Goal: Task Accomplishment & Management: Use online tool/utility

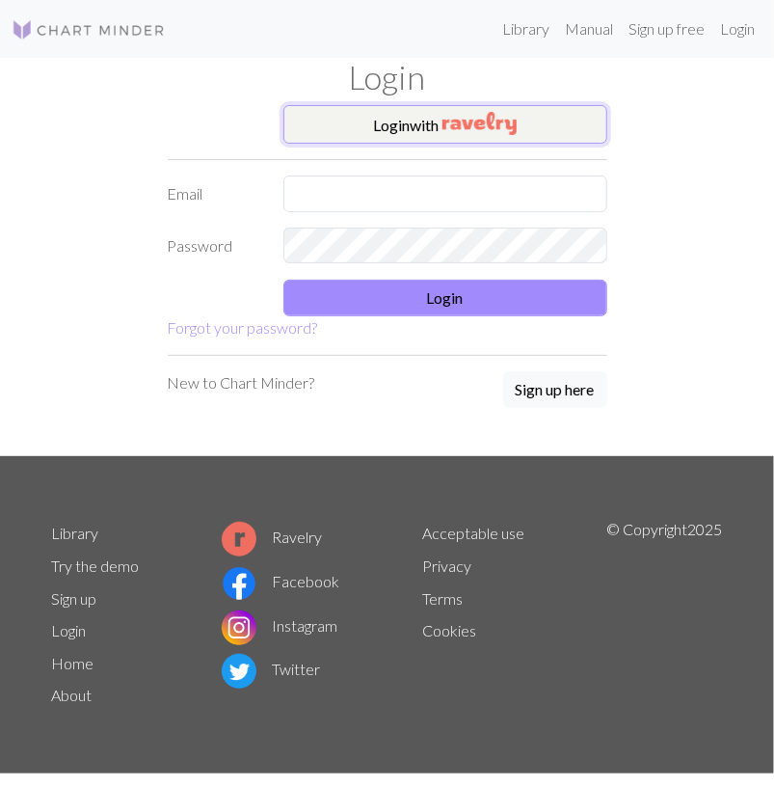
click at [516, 126] on img "button" at bounding box center [480, 123] width 74 height 23
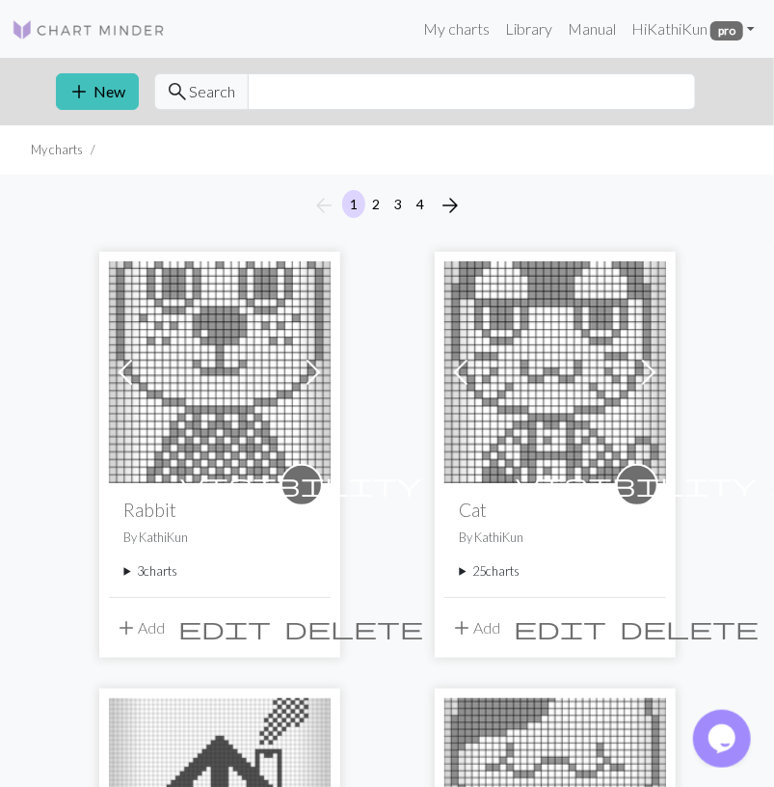
click at [169, 572] on summary "3 charts" at bounding box center [219, 571] width 191 height 18
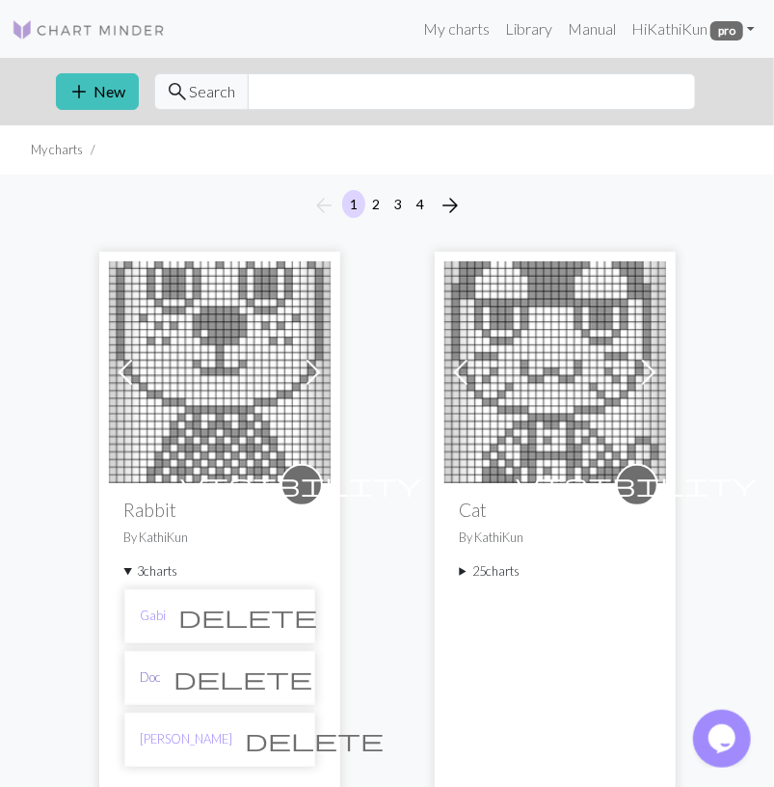
click at [142, 680] on link "Doc" at bounding box center [151, 677] width 21 height 18
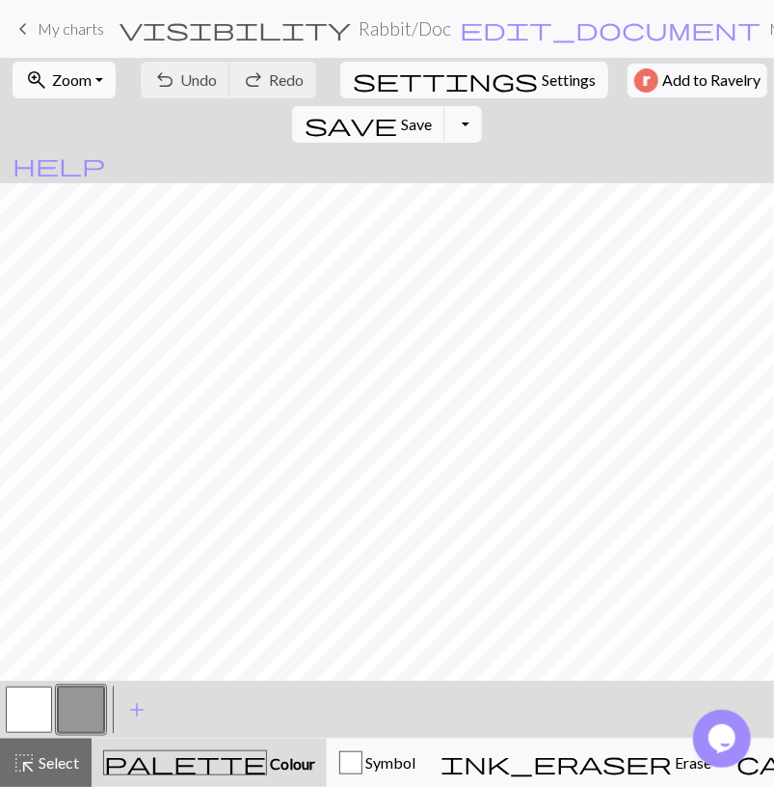
click at [72, 84] on span "Zoom" at bounding box center [72, 79] width 40 height 18
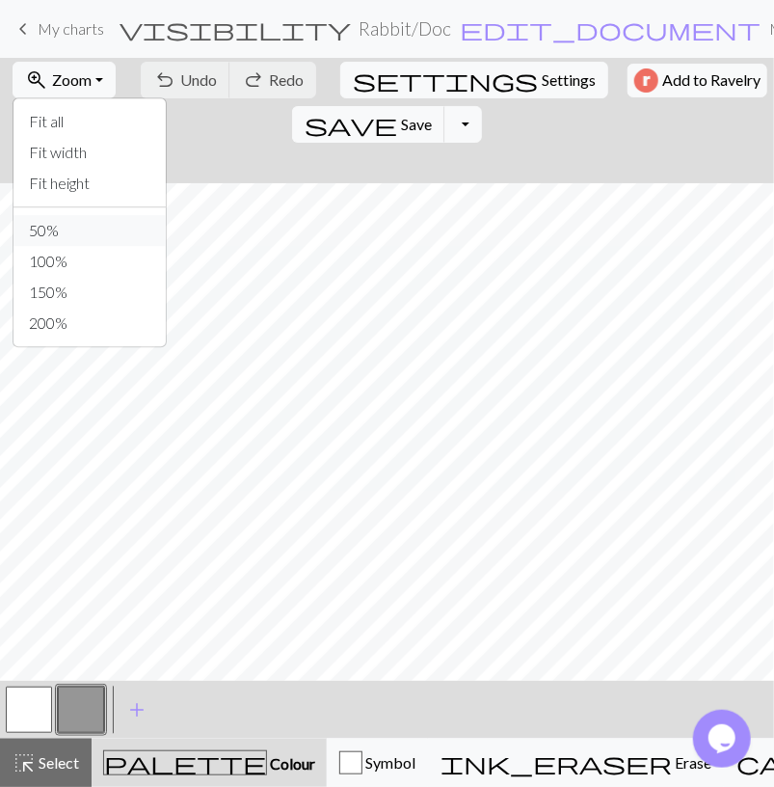
click at [61, 236] on button "50%" at bounding box center [90, 230] width 152 height 31
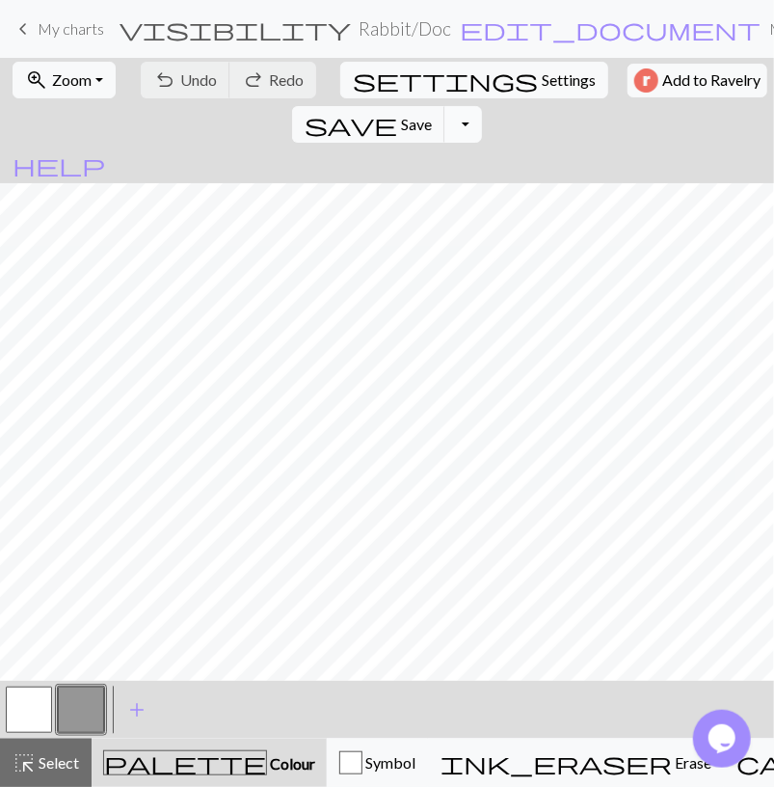
click at [481, 106] on button "Toggle Dropdown" at bounding box center [463, 124] width 37 height 37
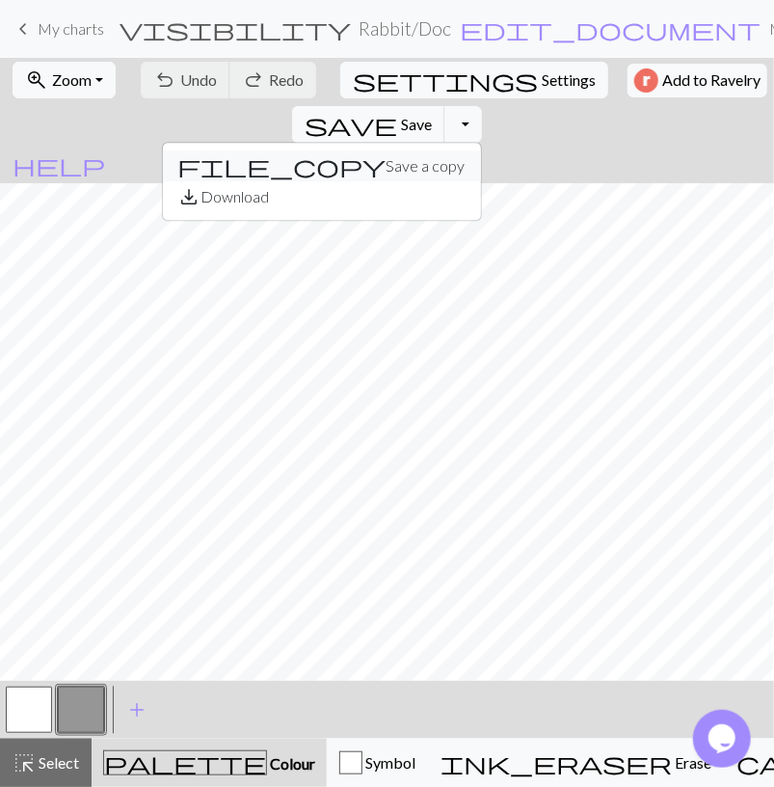
click at [481, 150] on button "file_copy Save a copy" at bounding box center [322, 165] width 318 height 31
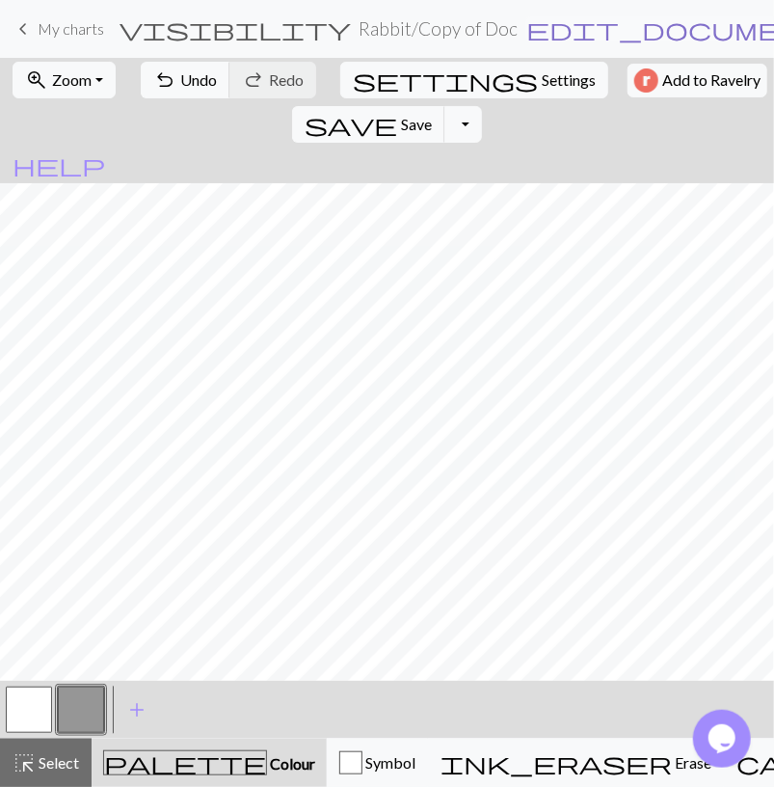
click at [527, 31] on span "edit_document" at bounding box center [677, 28] width 301 height 27
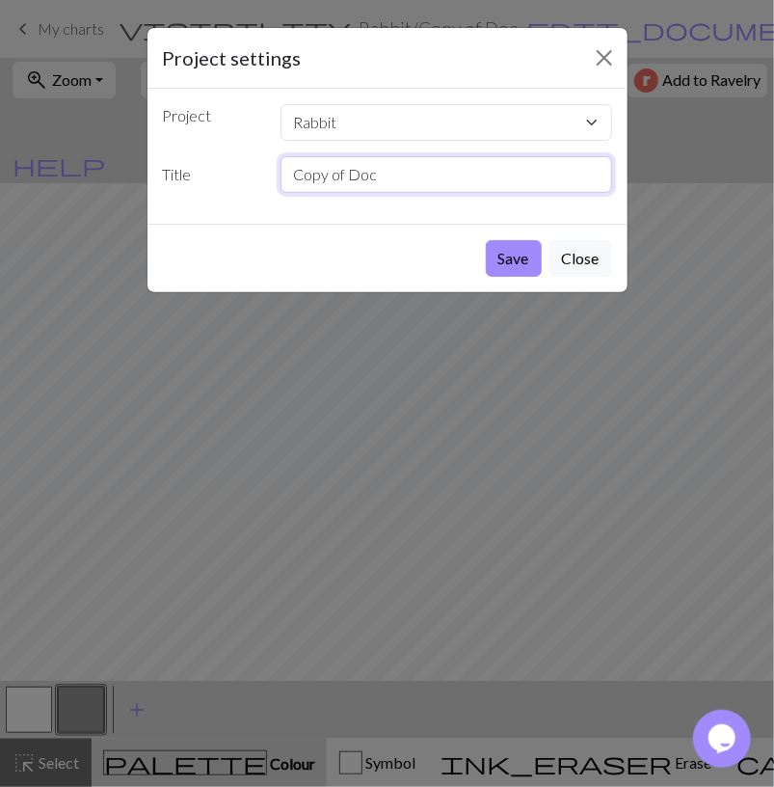
drag, startPoint x: 393, startPoint y: 188, endPoint x: 149, endPoint y: 199, distance: 243.3
click at [281, 193] on input "Copy of Doc" at bounding box center [447, 174] width 332 height 37
type input "[PERSON_NAME]"
click at [486, 240] on button "Save" at bounding box center [514, 258] width 56 height 37
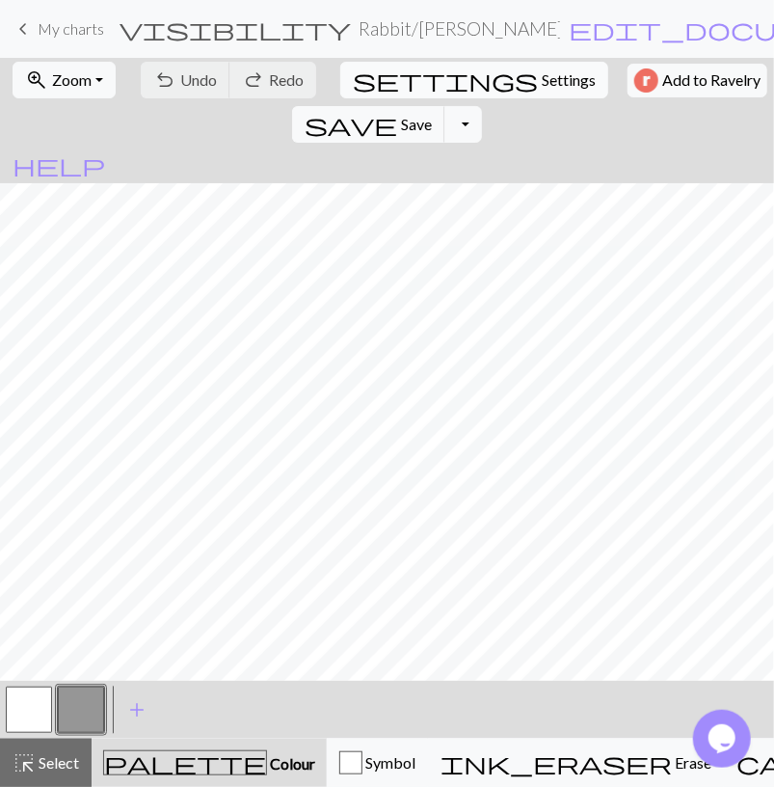
click at [542, 83] on span "Settings" at bounding box center [569, 79] width 54 height 23
select select "aran"
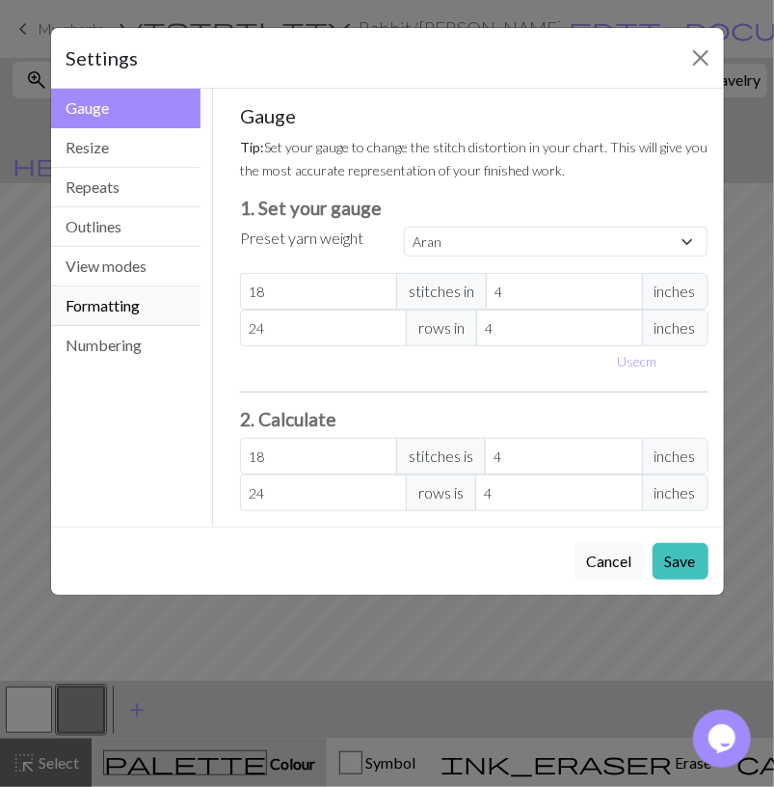
drag, startPoint x: 143, startPoint y: 307, endPoint x: 186, endPoint y: 308, distance: 43.4
click at [143, 306] on button "Formatting" at bounding box center [126, 306] width 150 height 40
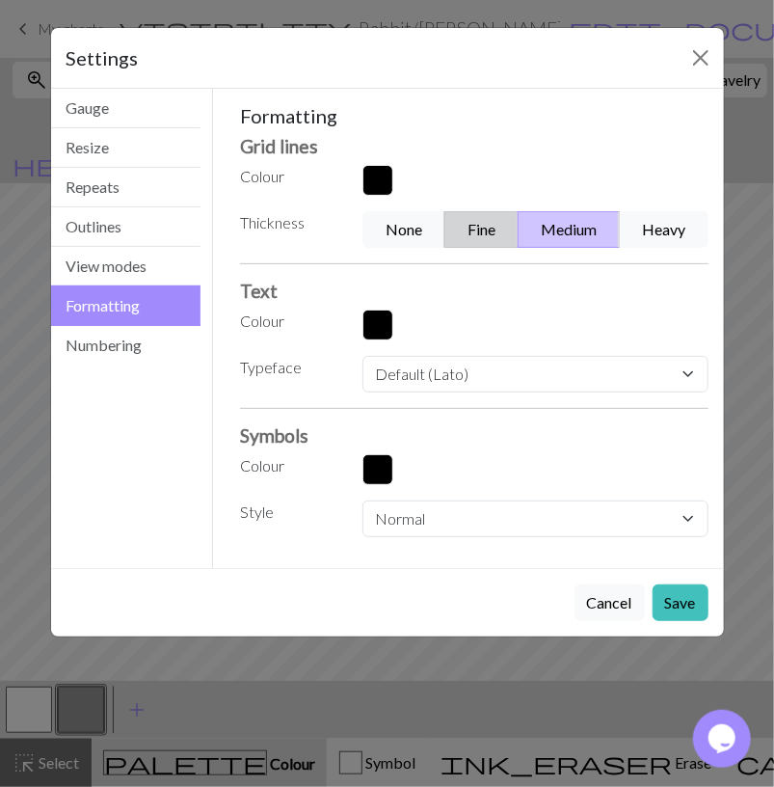
click at [498, 242] on button "Fine" at bounding box center [482, 229] width 74 height 37
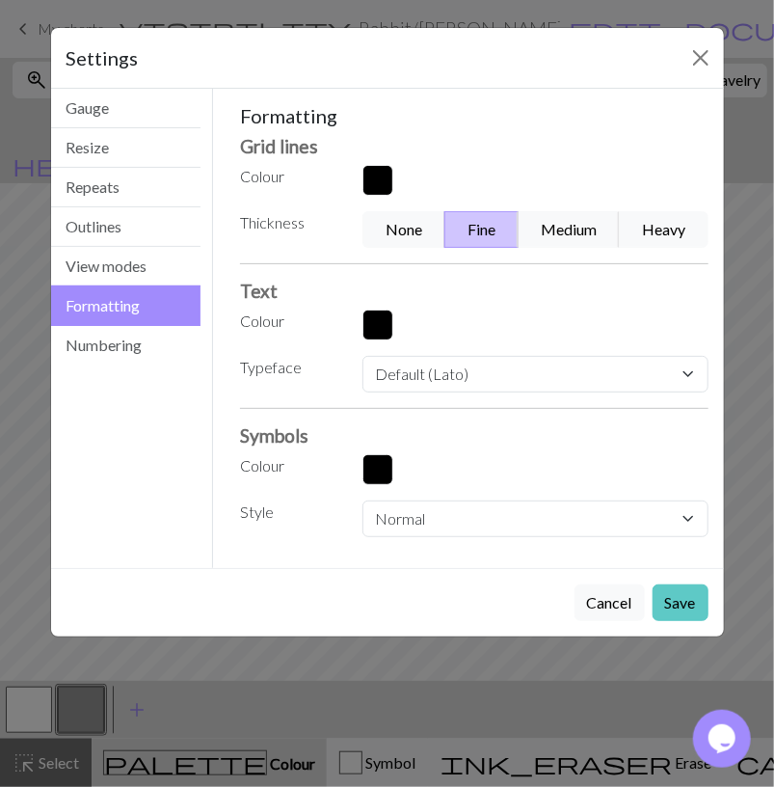
click at [688, 603] on button "Save" at bounding box center [681, 602] width 56 height 37
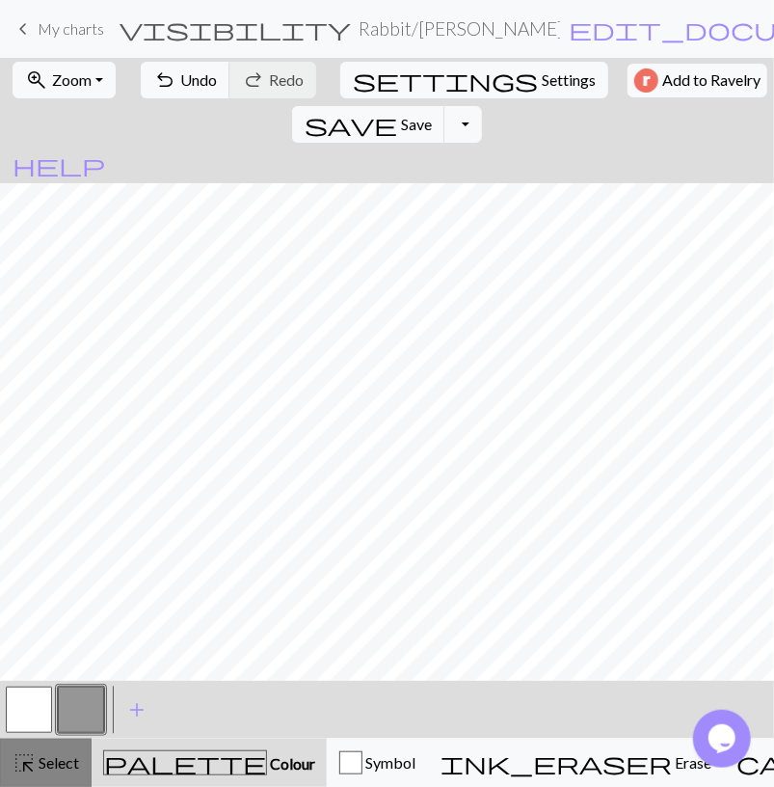
click at [42, 780] on button "highlight_alt Select Select" at bounding box center [46, 763] width 92 height 48
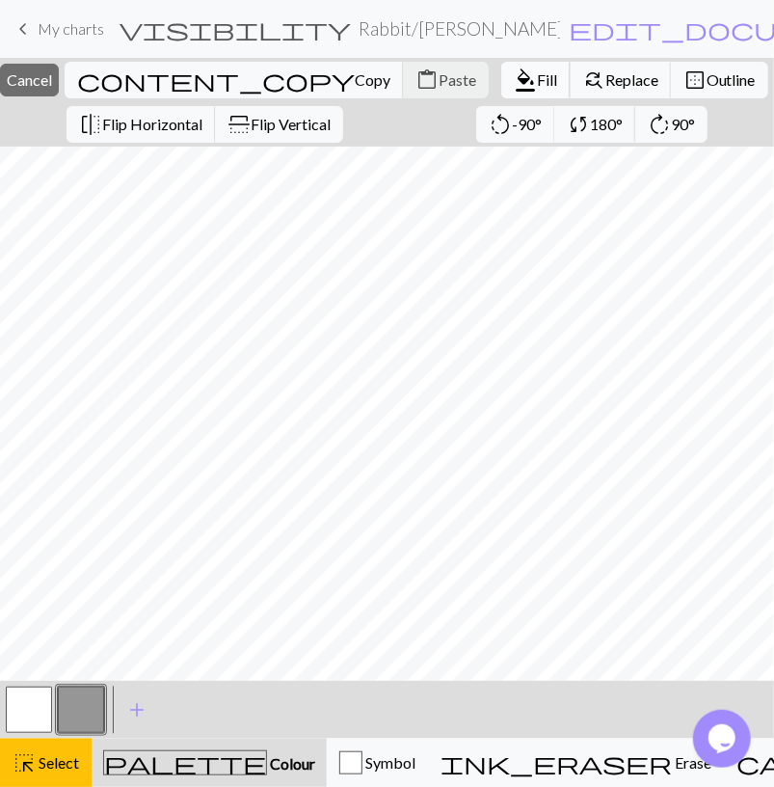
click at [537, 74] on span "Fill" at bounding box center [547, 79] width 20 height 18
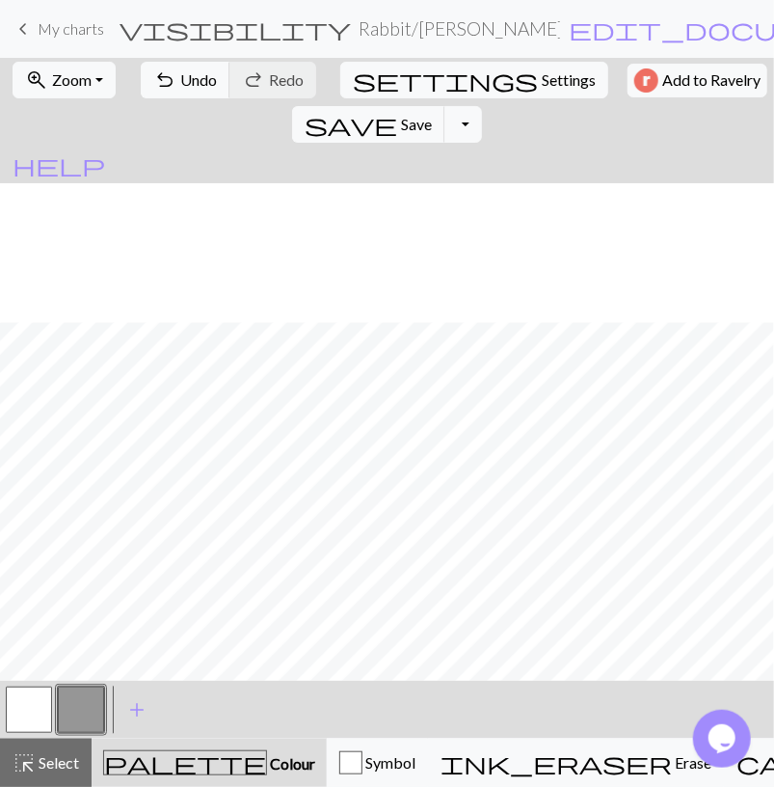
scroll to position [192, 0]
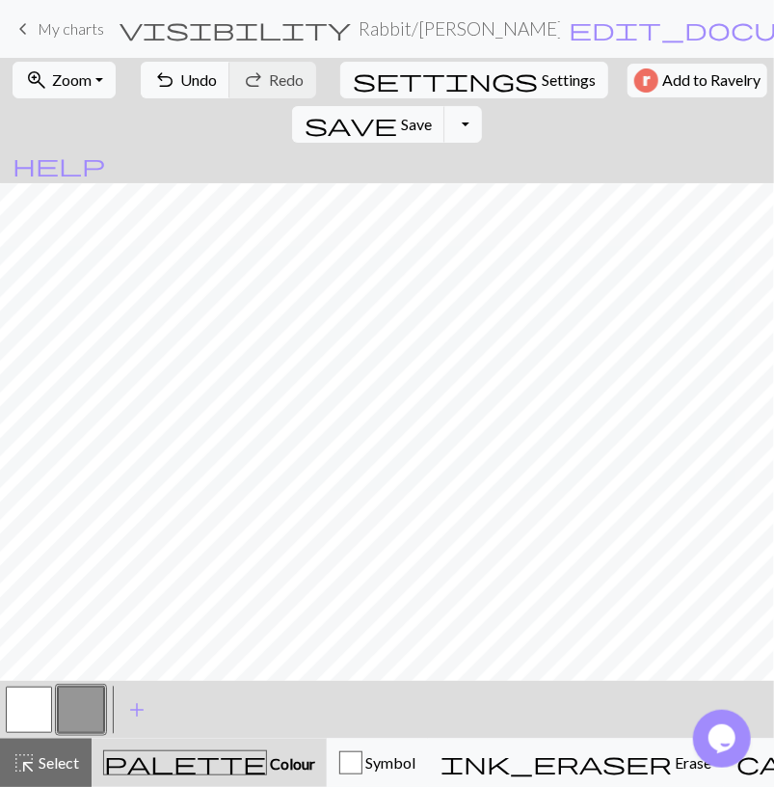
drag, startPoint x: 68, startPoint y: 746, endPoint x: 165, endPoint y: 686, distance: 114.0
click at [68, 747] on button "highlight_alt Select Select" at bounding box center [46, 763] width 92 height 48
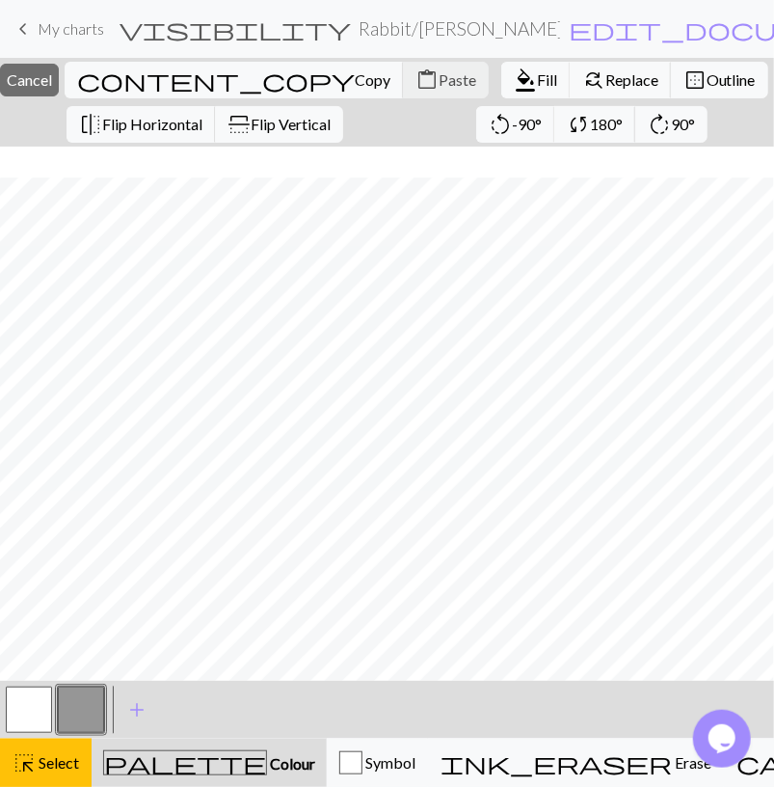
scroll to position [235, 0]
click at [537, 77] on span "Fill" at bounding box center [547, 79] width 20 height 18
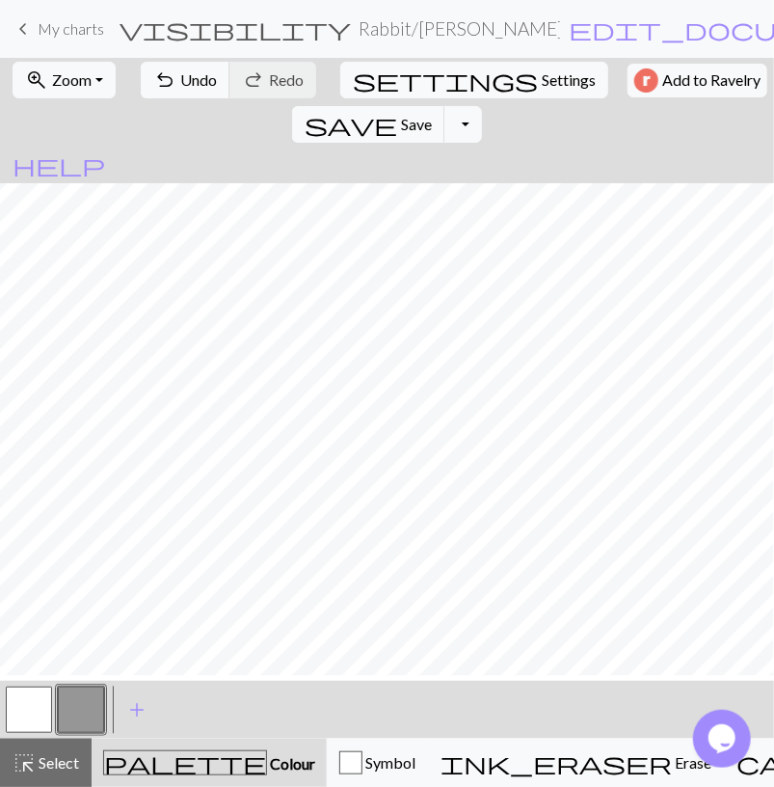
scroll to position [192, 0]
click at [24, 714] on button "button" at bounding box center [29, 710] width 46 height 46
click at [45, 762] on span "Select" at bounding box center [57, 762] width 43 height 18
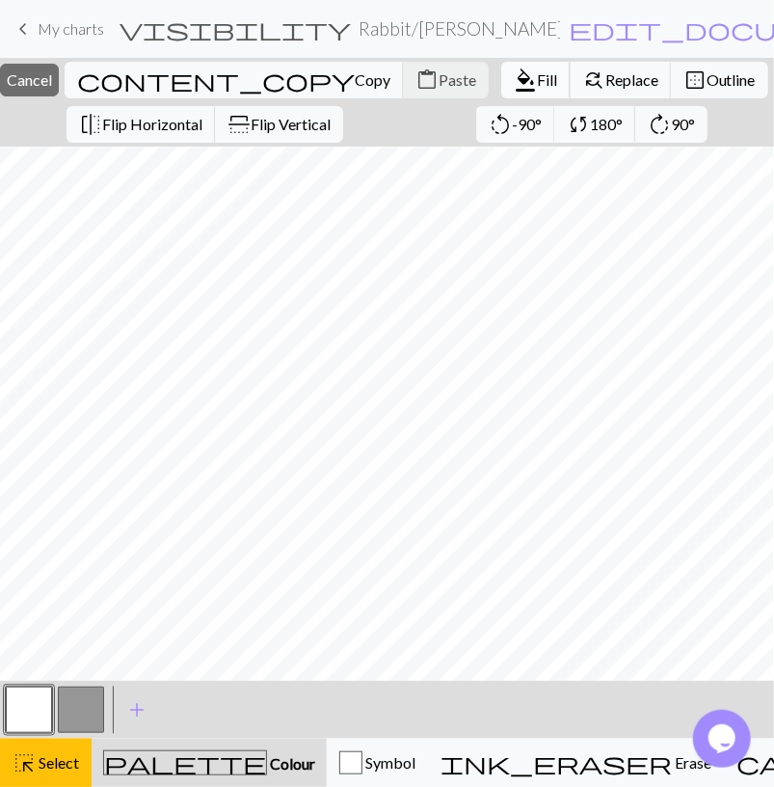
click at [514, 80] on span "format_color_fill" at bounding box center [525, 80] width 23 height 27
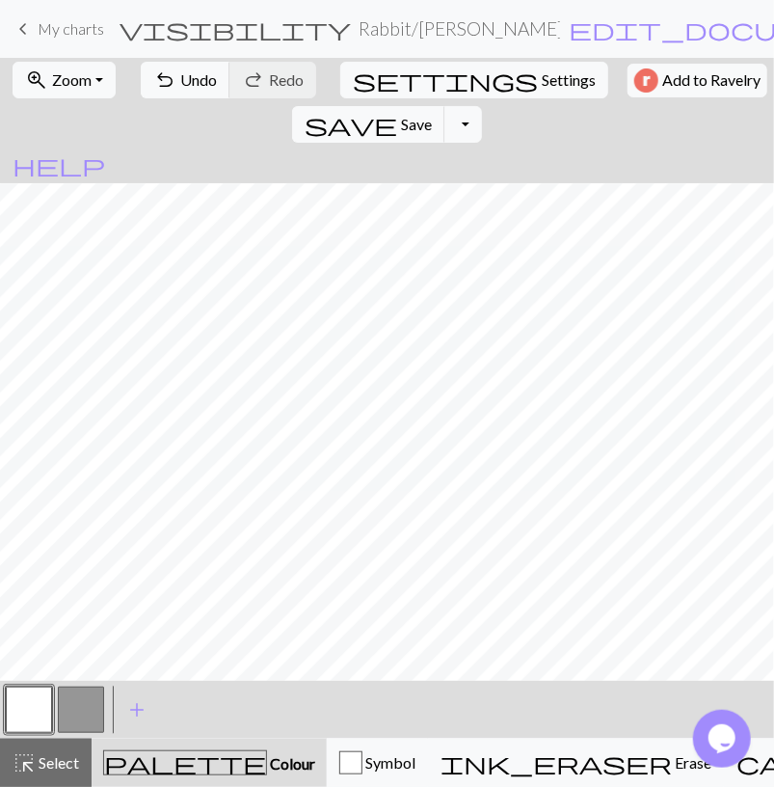
click at [88, 696] on button "button" at bounding box center [81, 710] width 46 height 46
click at [193, 76] on span "Undo" at bounding box center [198, 79] width 37 height 18
click at [180, 76] on span "Undo" at bounding box center [198, 79] width 37 height 18
click at [188, 67] on button "undo Undo Undo" at bounding box center [186, 80] width 90 height 37
click at [165, 78] on span "undo" at bounding box center [164, 80] width 23 height 27
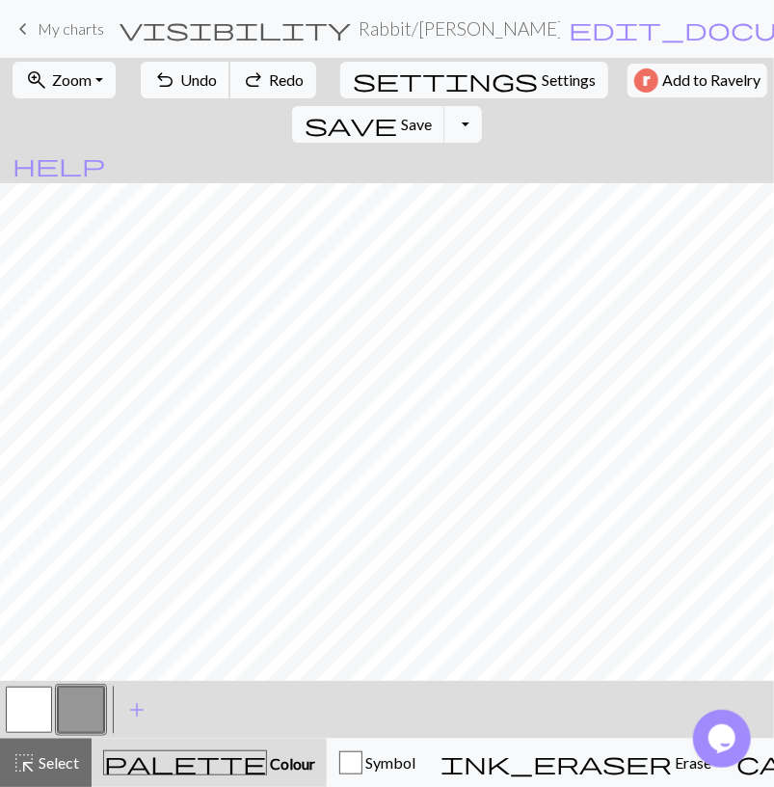
click at [165, 78] on span "undo" at bounding box center [164, 80] width 23 height 27
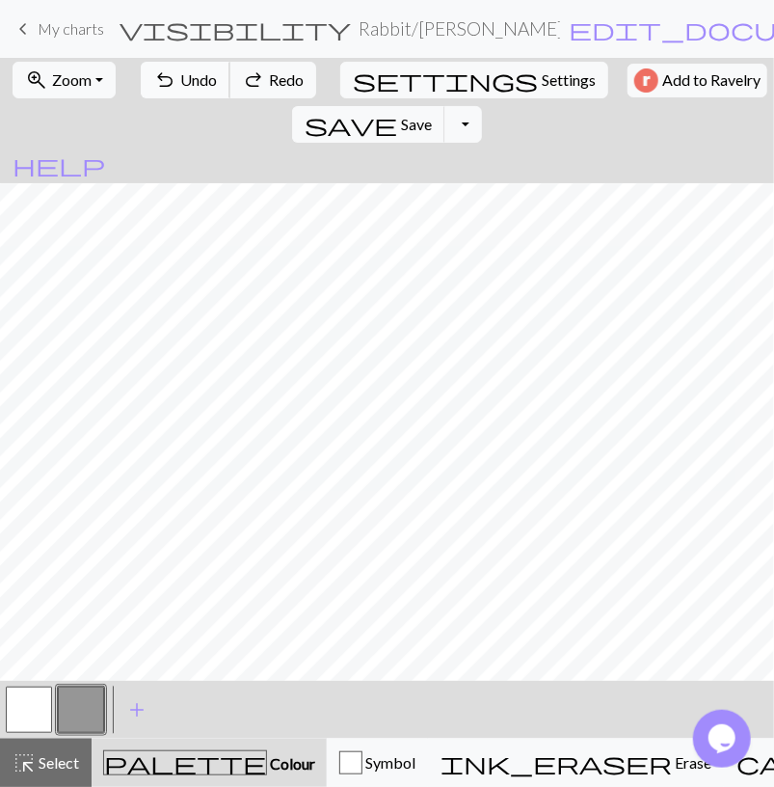
click at [165, 78] on span "undo" at bounding box center [164, 80] width 23 height 27
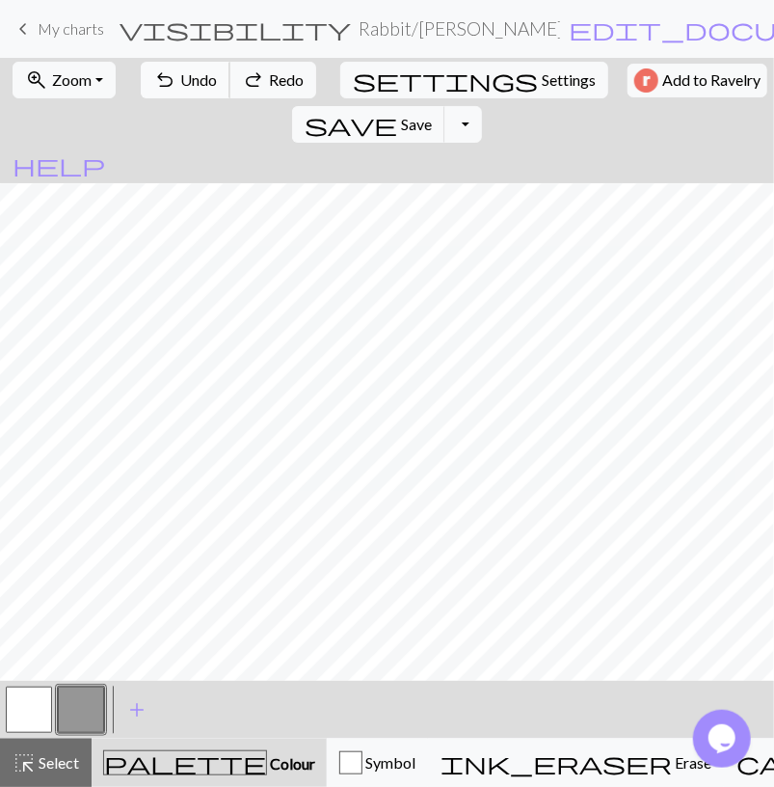
click at [165, 78] on span "undo" at bounding box center [164, 80] width 23 height 27
click at [165, 79] on span "undo" at bounding box center [164, 80] width 23 height 27
click at [165, 80] on span "undo" at bounding box center [164, 80] width 23 height 27
click at [283, 74] on span "Redo" at bounding box center [286, 79] width 35 height 18
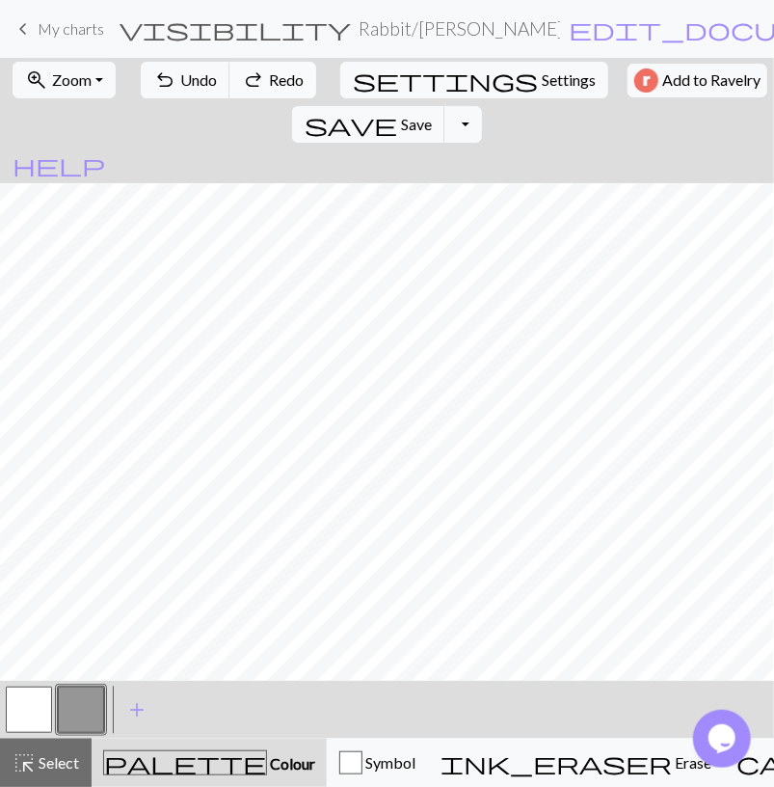
click at [283, 75] on span "Redo" at bounding box center [286, 79] width 35 height 18
click at [283, 76] on span "Redo" at bounding box center [286, 79] width 35 height 18
click at [282, 76] on span "Redo" at bounding box center [286, 79] width 35 height 18
click at [281, 76] on span "Redo" at bounding box center [286, 79] width 35 height 18
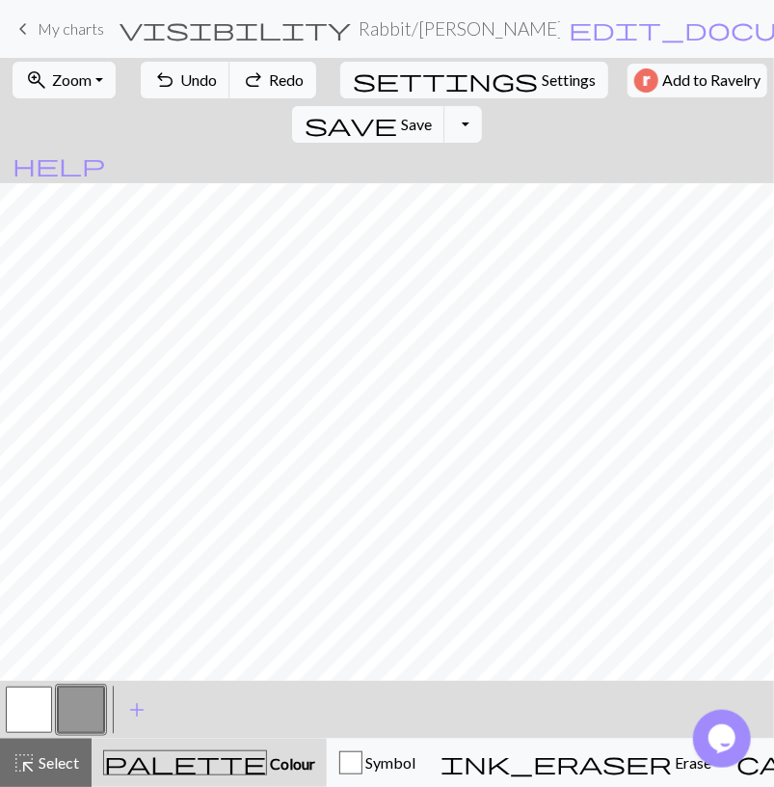
click at [281, 76] on span "Redo" at bounding box center [286, 79] width 35 height 18
click at [281, 77] on span "Redo" at bounding box center [286, 79] width 35 height 18
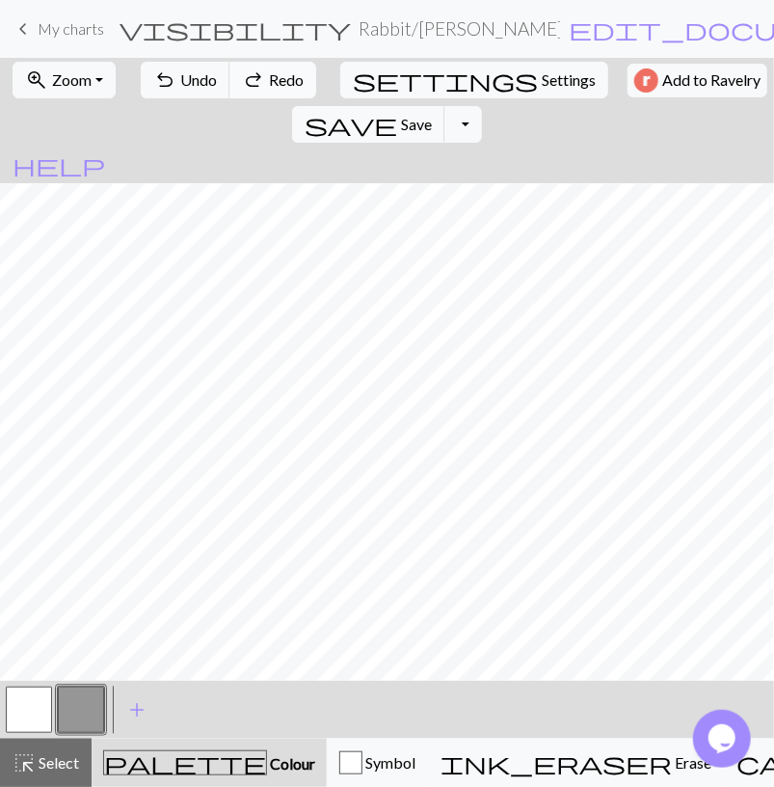
click at [281, 77] on span "Redo" at bounding box center [286, 79] width 35 height 18
click at [46, 693] on button "button" at bounding box center [29, 710] width 46 height 46
click at [53, 758] on span "Select" at bounding box center [57, 762] width 43 height 18
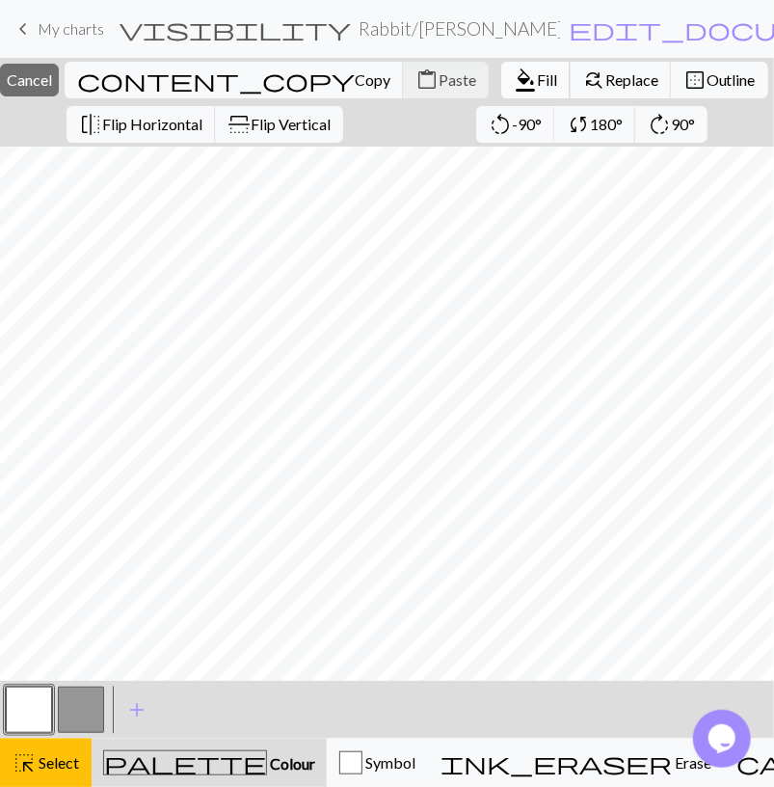
click at [514, 76] on span "format_color_fill" at bounding box center [525, 80] width 23 height 27
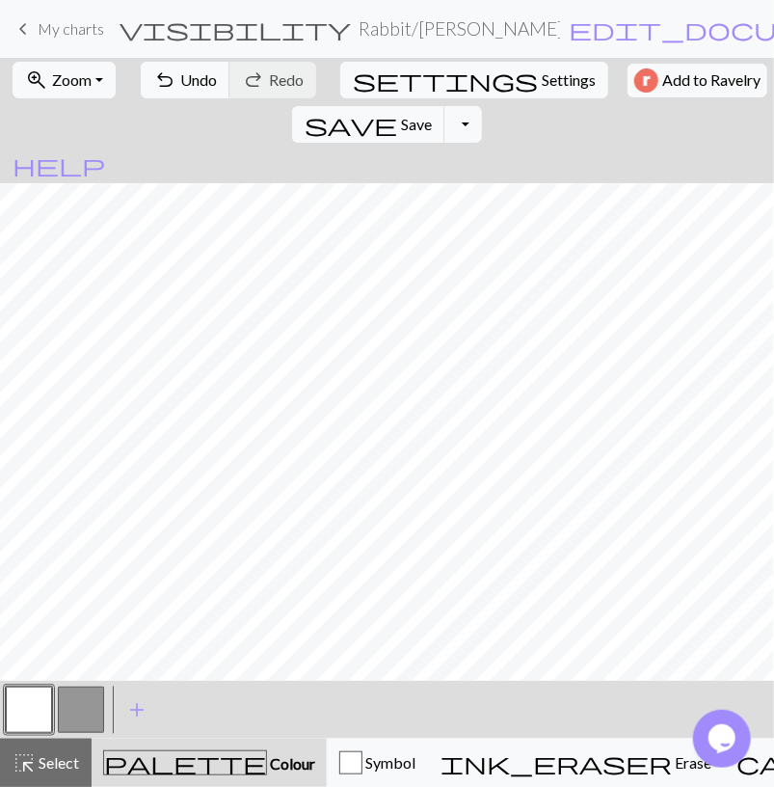
click at [92, 703] on button "button" at bounding box center [81, 710] width 46 height 46
click at [45, 704] on button "button" at bounding box center [29, 710] width 46 height 46
click at [89, 714] on button "button" at bounding box center [81, 710] width 46 height 46
click at [182, 86] on span "Undo" at bounding box center [198, 79] width 37 height 18
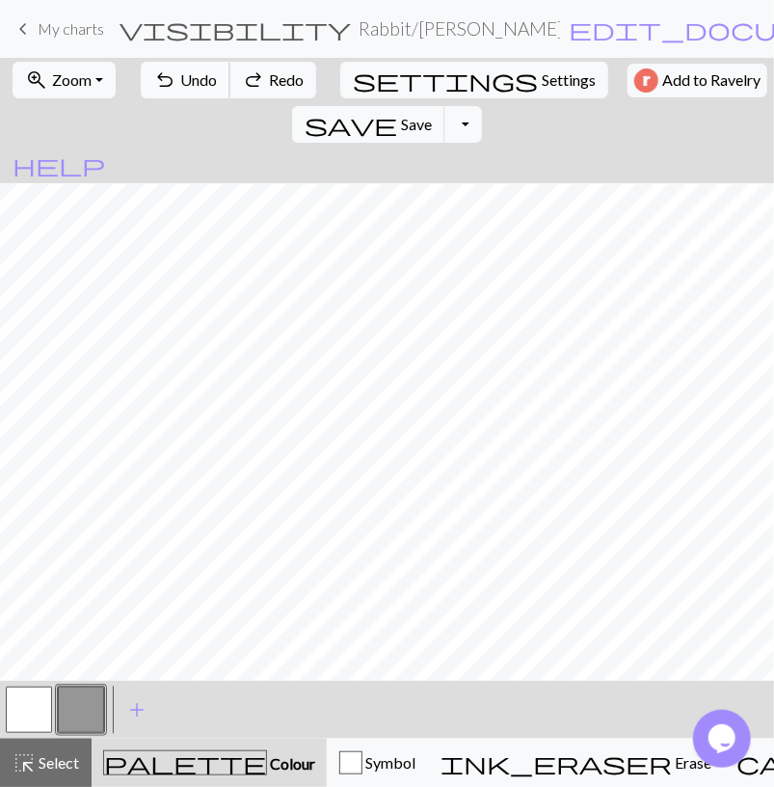
click at [182, 84] on span "Undo" at bounding box center [198, 79] width 37 height 18
click at [34, 699] on button "button" at bounding box center [29, 710] width 46 height 46
click at [86, 707] on button "button" at bounding box center [81, 710] width 46 height 46
click at [181, 84] on span "Undo" at bounding box center [198, 79] width 37 height 18
click at [181, 85] on span "Undo" at bounding box center [198, 79] width 37 height 18
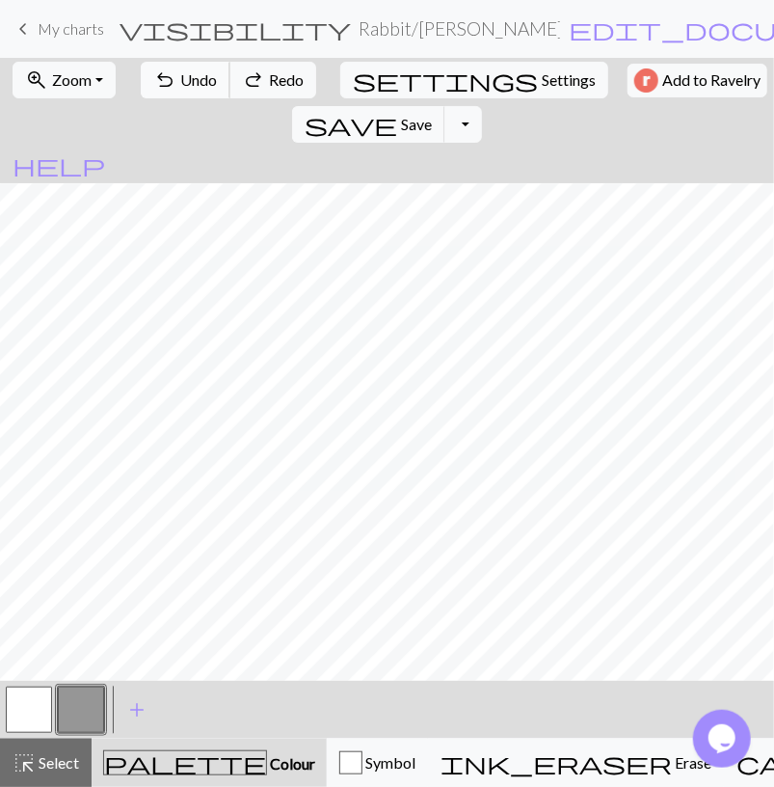
click at [181, 85] on span "Undo" at bounding box center [198, 79] width 37 height 18
click at [29, 684] on div "< >" at bounding box center [55, 710] width 104 height 58
click at [41, 693] on button "button" at bounding box center [29, 710] width 46 height 46
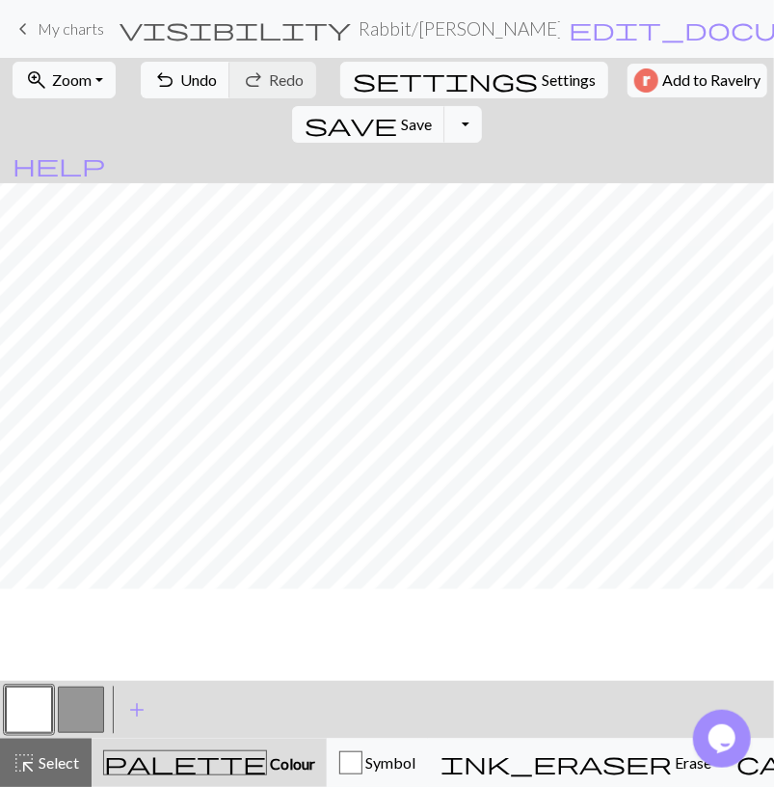
scroll to position [0, 0]
click at [201, 80] on span "Undo" at bounding box center [198, 79] width 37 height 18
click at [202, 84] on span "Undo" at bounding box center [198, 79] width 37 height 18
click at [200, 84] on span "Undo" at bounding box center [198, 79] width 37 height 18
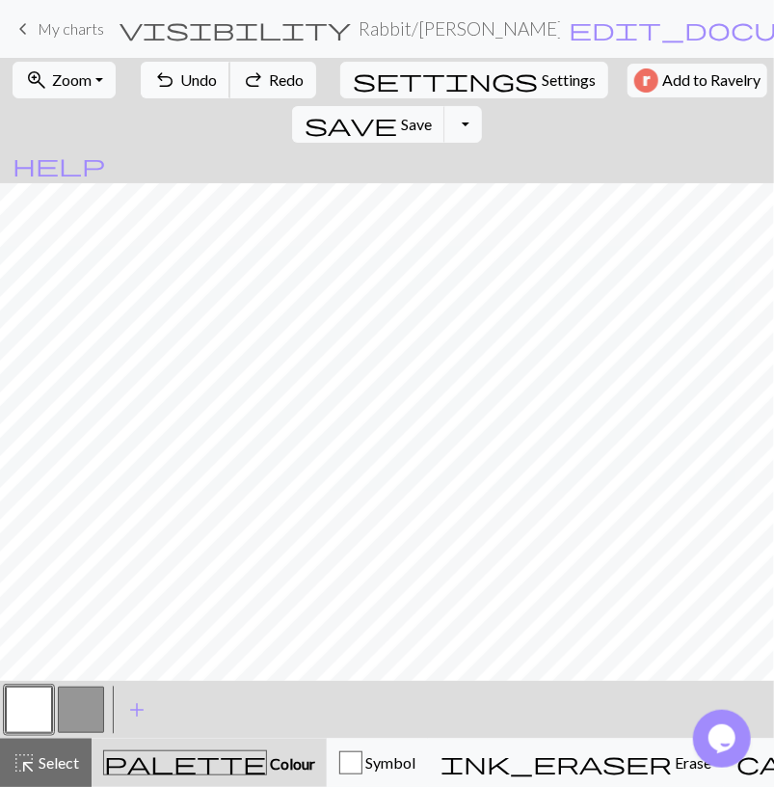
click at [200, 84] on span "Undo" at bounding box center [198, 79] width 37 height 18
click at [168, 79] on button "undo Undo Undo" at bounding box center [186, 80] width 90 height 37
click at [97, 697] on button "button" at bounding box center [81, 710] width 46 height 46
click at [65, 762] on span "Select" at bounding box center [57, 762] width 43 height 18
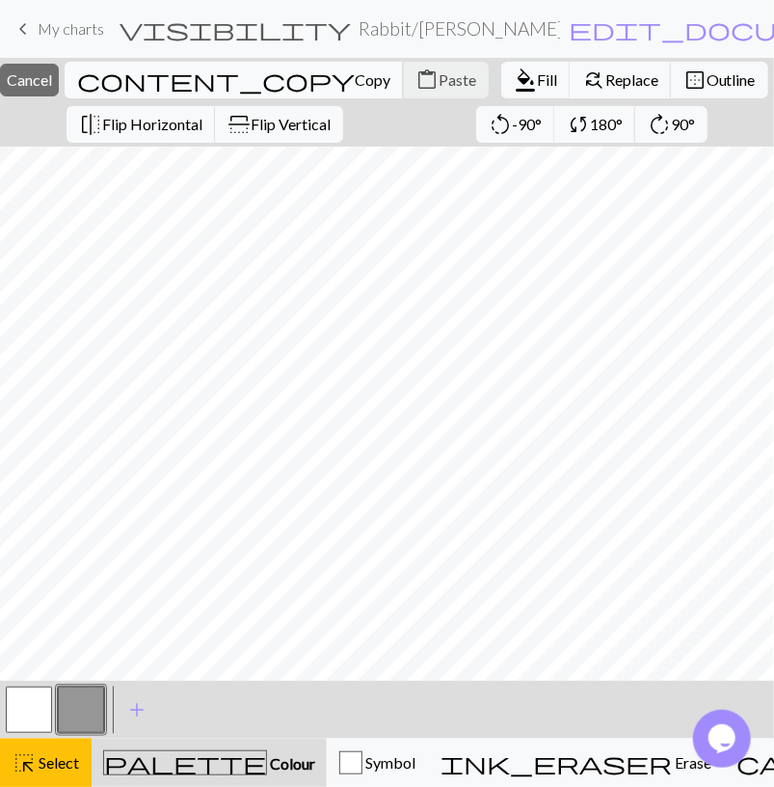
click at [355, 78] on span "Copy" at bounding box center [373, 79] width 36 height 18
click at [439, 74] on span "Paste" at bounding box center [458, 79] width 38 height 18
click at [59, 70] on button "close Cancel" at bounding box center [29, 80] width 59 height 33
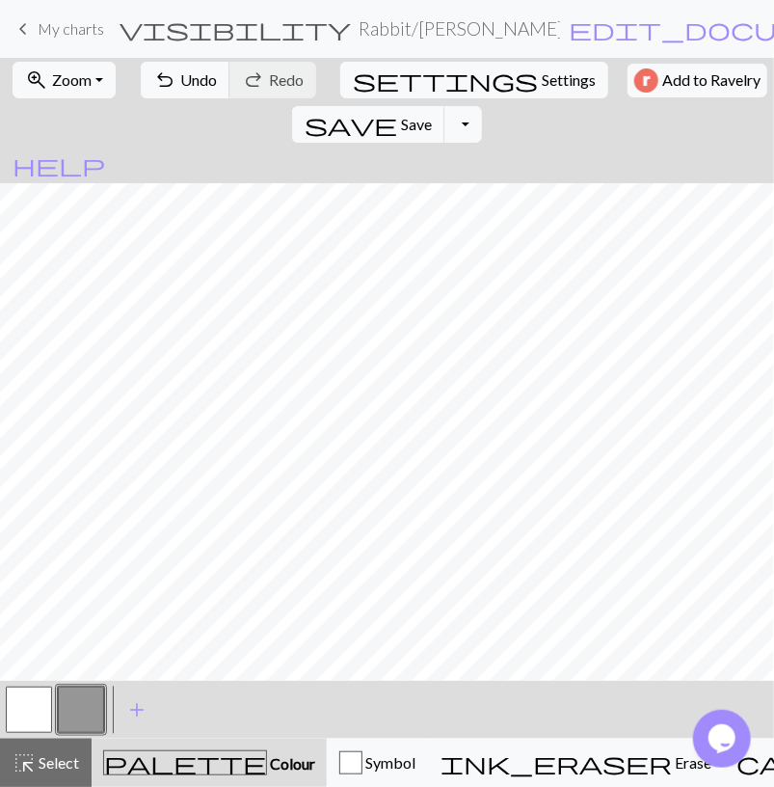
click at [38, 704] on button "button" at bounding box center [29, 710] width 46 height 46
click at [84, 715] on button "button" at bounding box center [81, 710] width 46 height 46
drag, startPoint x: 40, startPoint y: 715, endPoint x: 52, endPoint y: 691, distance: 26.3
click at [40, 711] on button "button" at bounding box center [29, 710] width 46 height 46
click at [63, 755] on span "Select" at bounding box center [57, 762] width 43 height 18
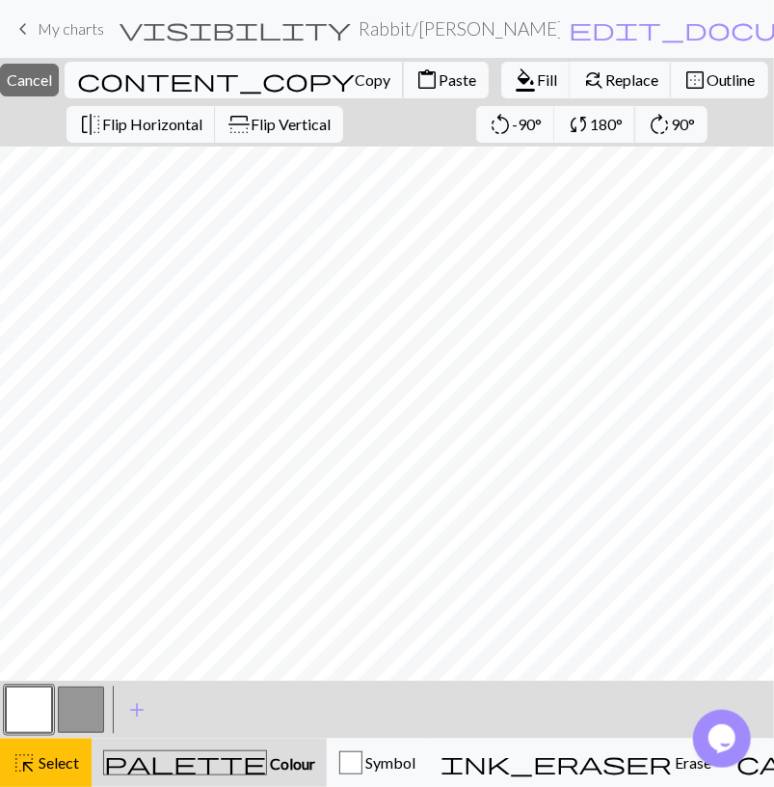
click at [355, 84] on span "Copy" at bounding box center [373, 79] width 36 height 18
click at [416, 83] on span "content_paste" at bounding box center [427, 80] width 23 height 27
click at [128, 131] on span "Flip Horizontal" at bounding box center [152, 124] width 100 height 18
click at [52, 78] on span "Cancel" at bounding box center [29, 79] width 45 height 18
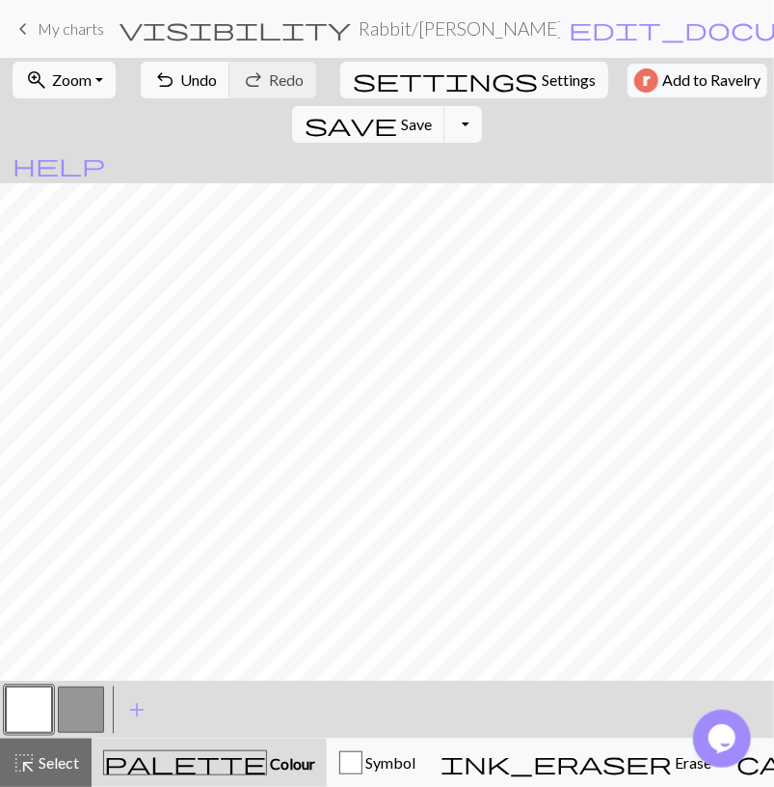
click at [75, 704] on button "button" at bounding box center [81, 710] width 46 height 46
click at [36, 693] on button "button" at bounding box center [29, 710] width 46 height 46
click at [84, 701] on button "button" at bounding box center [81, 710] width 46 height 46
click at [40, 707] on button "button" at bounding box center [29, 710] width 46 height 46
click at [76, 715] on button "button" at bounding box center [81, 710] width 46 height 46
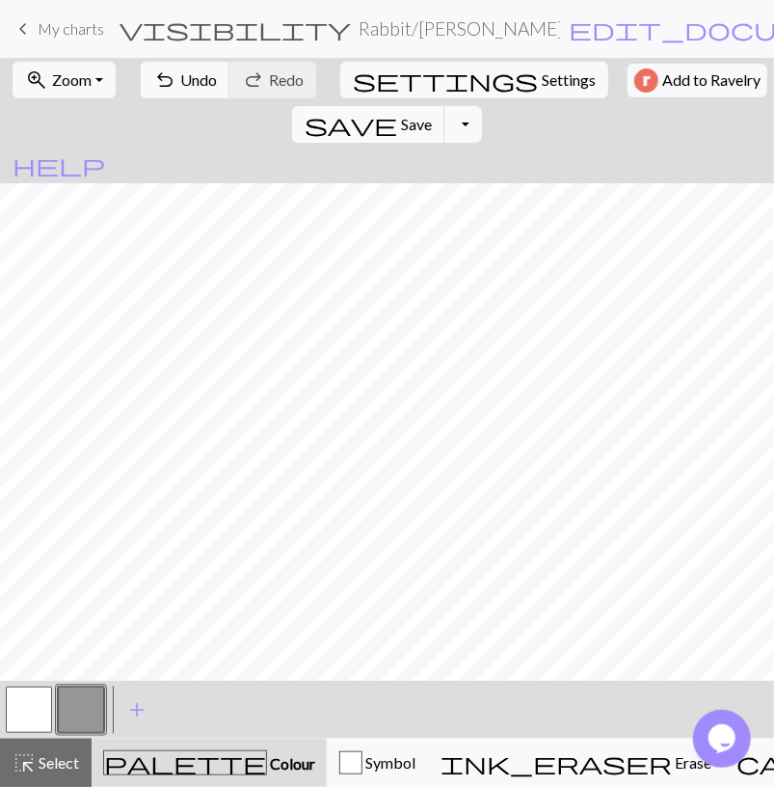
click at [34, 709] on button "button" at bounding box center [29, 710] width 46 height 46
click at [95, 691] on button "button" at bounding box center [81, 710] width 46 height 46
click at [22, 714] on button "button" at bounding box center [29, 710] width 46 height 46
click at [542, 81] on span "Settings" at bounding box center [569, 79] width 54 height 23
select select "aran"
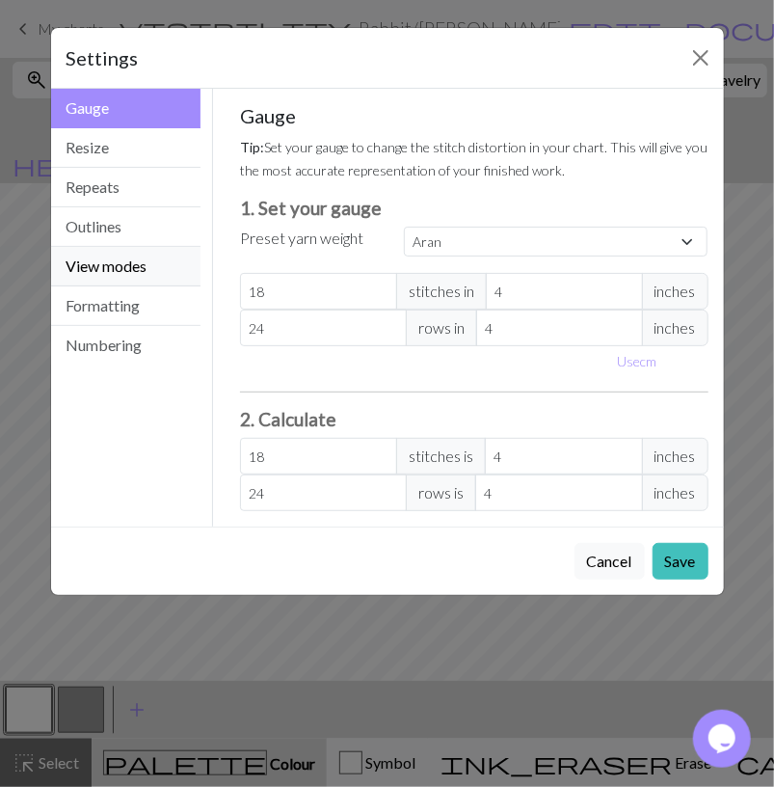
click at [95, 259] on button "View modes" at bounding box center [126, 267] width 150 height 40
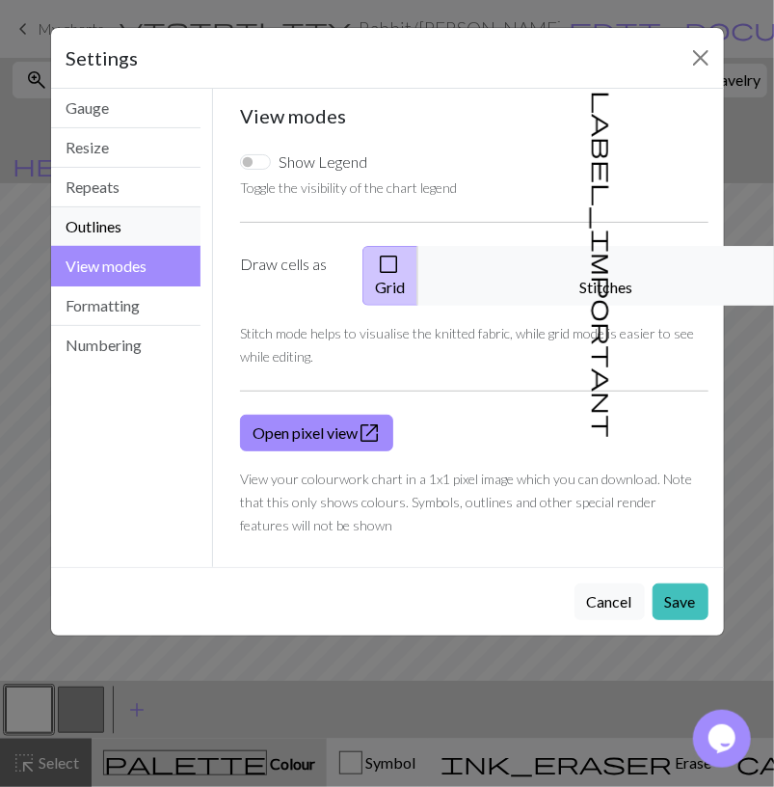
click at [107, 238] on button "Outlines" at bounding box center [126, 227] width 150 height 40
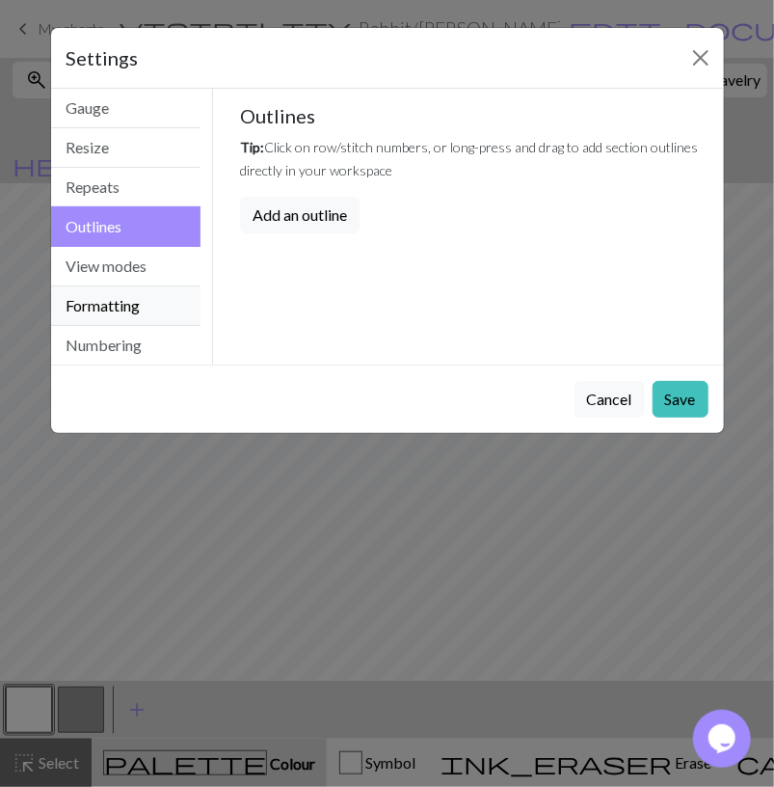
click at [126, 313] on button "Formatting" at bounding box center [126, 306] width 150 height 40
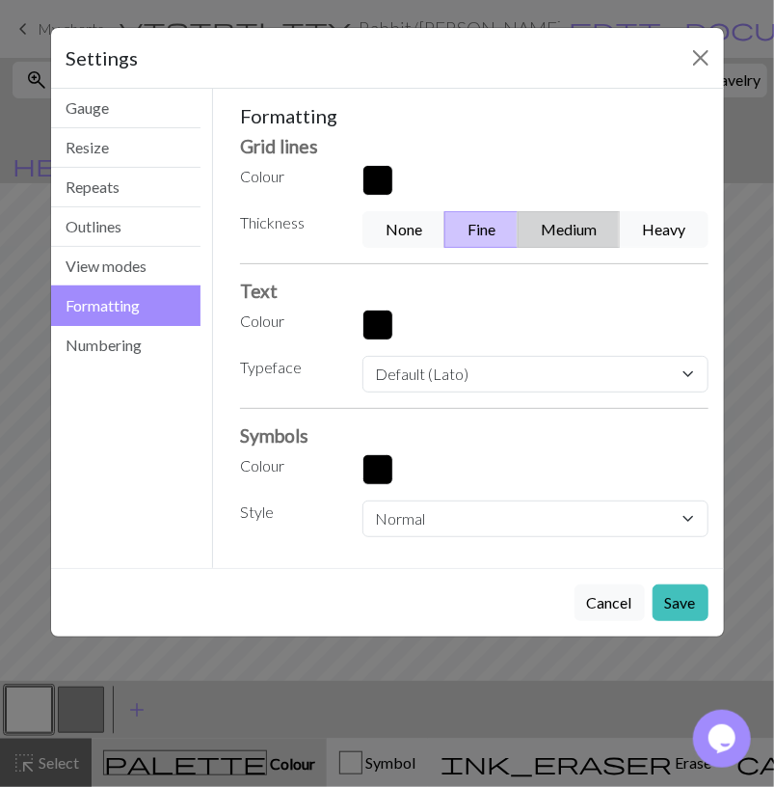
click at [603, 228] on button "Medium" at bounding box center [569, 229] width 102 height 37
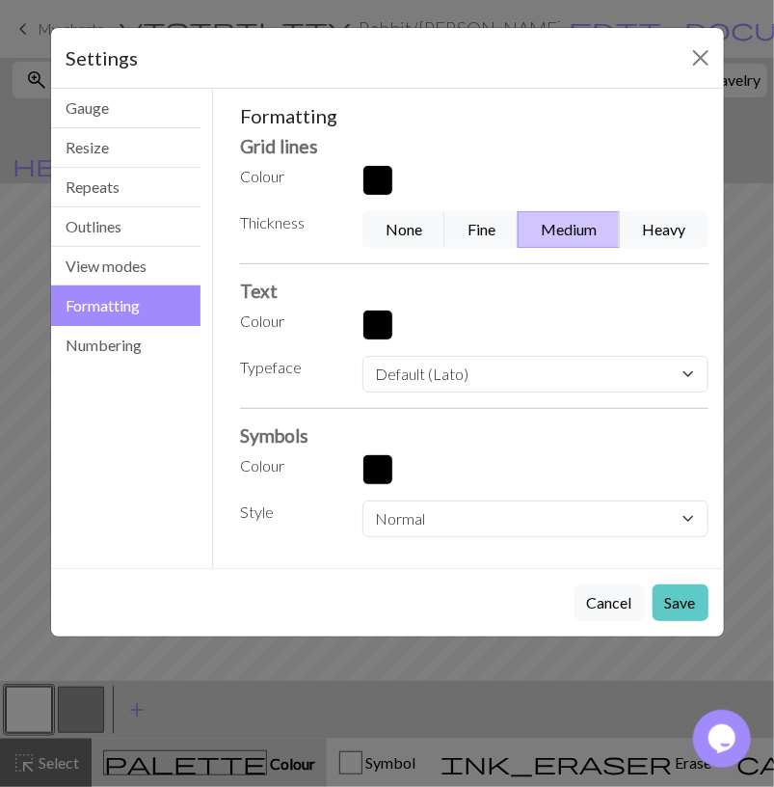
click at [683, 597] on button "Save" at bounding box center [681, 602] width 56 height 37
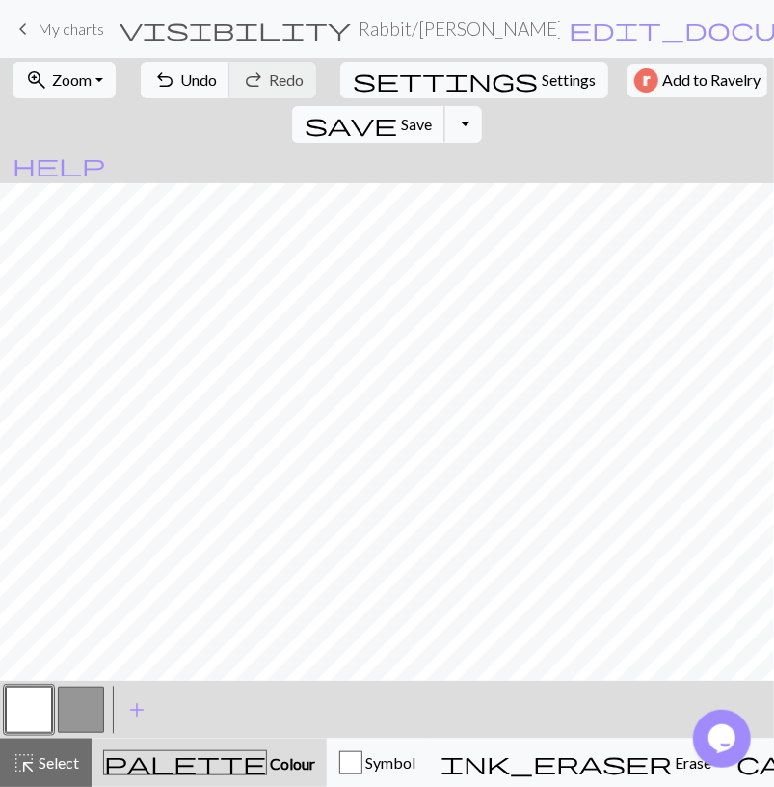
click at [432, 115] on span "Save" at bounding box center [416, 124] width 31 height 18
click at [481, 106] on button "Toggle Dropdown" at bounding box center [463, 124] width 37 height 37
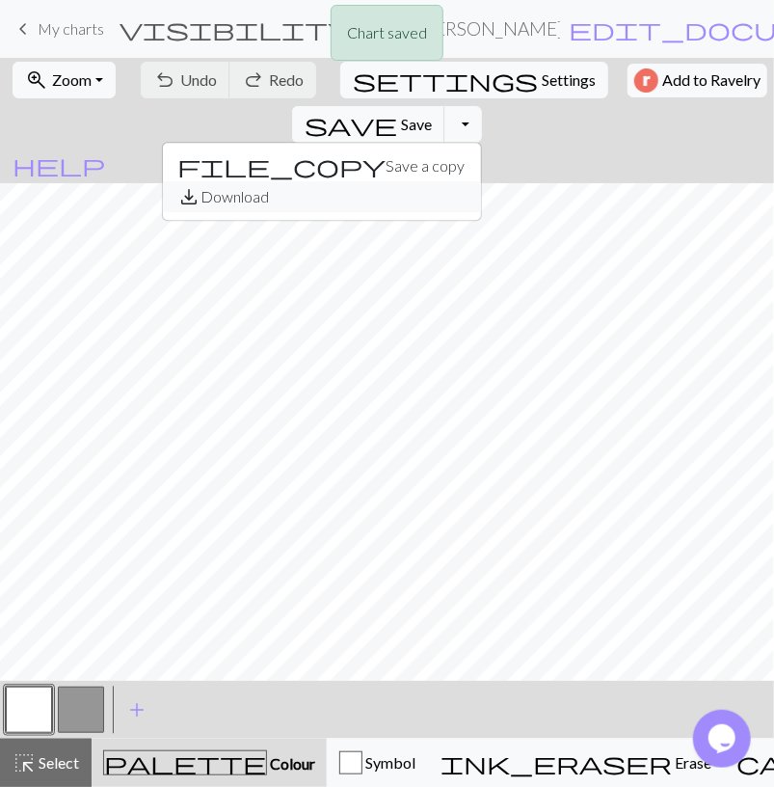
click at [481, 181] on button "save_alt Download" at bounding box center [322, 196] width 318 height 31
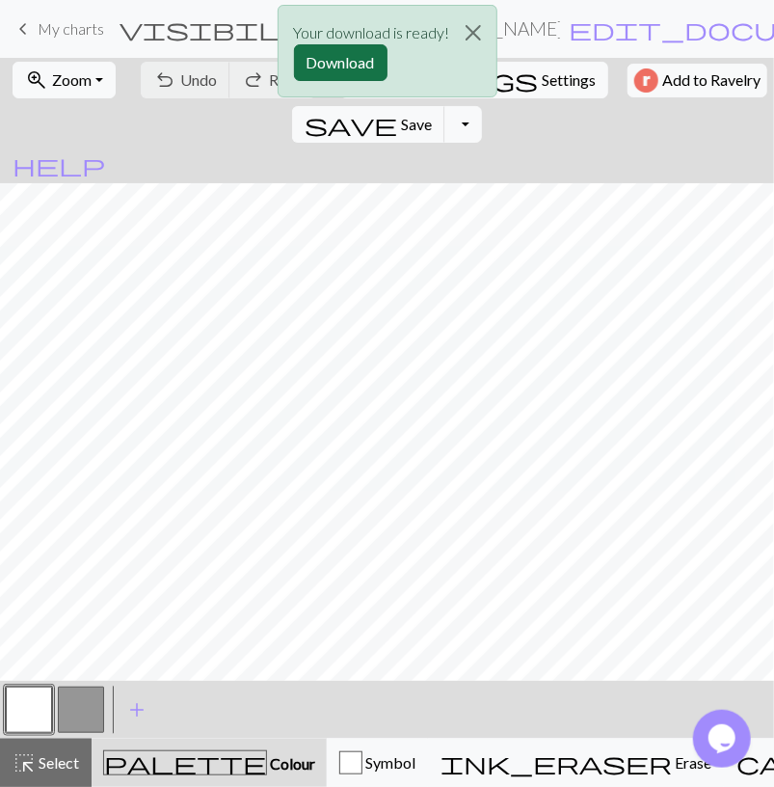
click at [357, 60] on button "Download" at bounding box center [341, 62] width 94 height 37
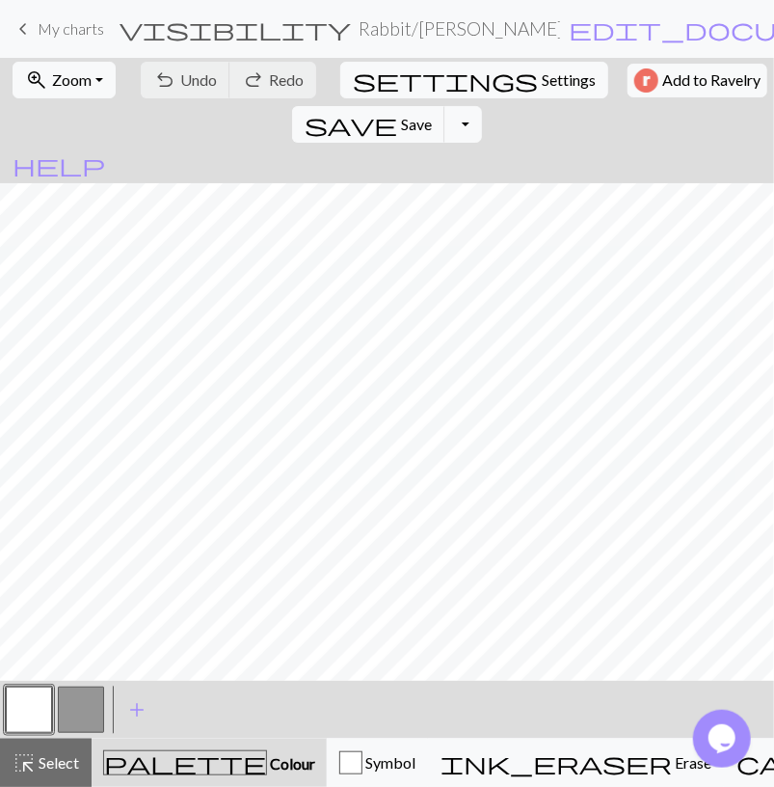
click at [92, 40] on link "keyboard_arrow_left My charts" at bounding box center [58, 29] width 93 height 33
